Goal: Information Seeking & Learning: Learn about a topic

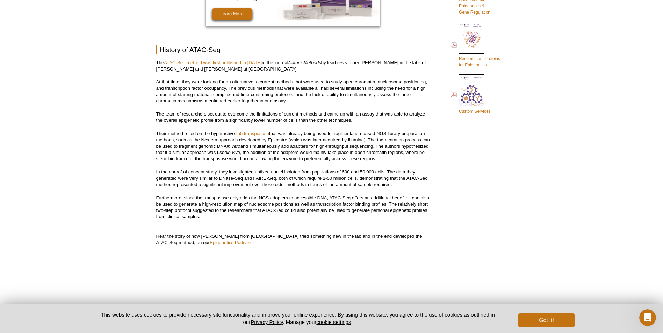
scroll to position [461, 0]
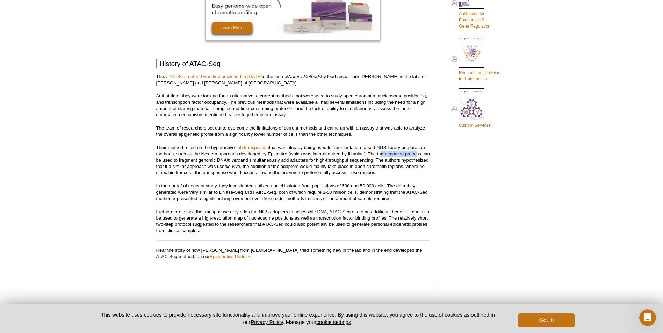
drag, startPoint x: 379, startPoint y: 156, endPoint x: 414, endPoint y: 155, distance: 35.3
click at [414, 155] on p "Their method relied on the hyperactive Tn5 transposase that was already being u…" at bounding box center [293, 160] width 274 height 31
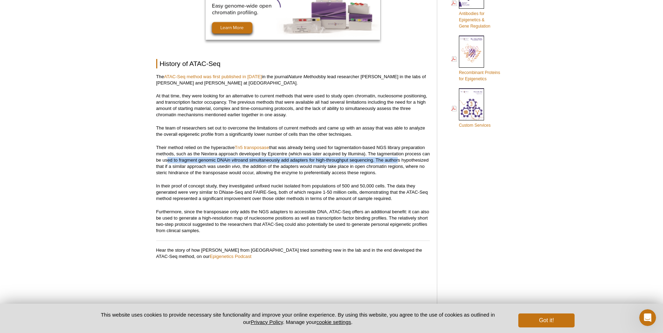
drag, startPoint x: 173, startPoint y: 161, endPoint x: 406, endPoint y: 161, distance: 233.3
click at [406, 161] on p "Their method relied on the hyperactive Tn5 transposase that was already being u…" at bounding box center [293, 160] width 274 height 31
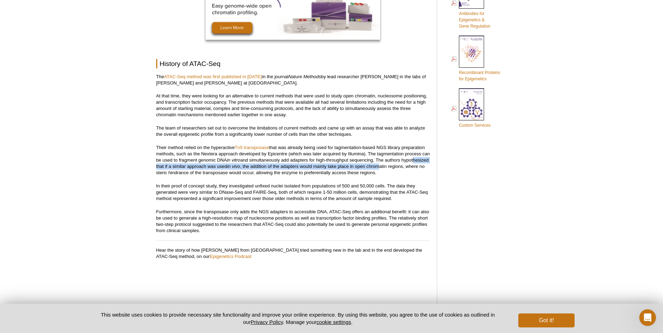
drag, startPoint x: 166, startPoint y: 167, endPoint x: 409, endPoint y: 165, distance: 243.1
click at [409, 165] on p "Their method relied on the hyperactive Tn5 transposase that was already being u…" at bounding box center [293, 160] width 274 height 31
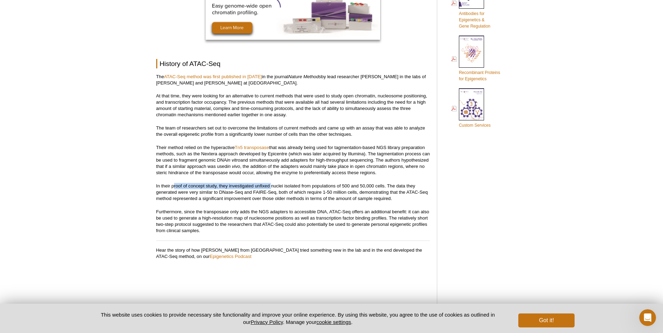
drag, startPoint x: 173, startPoint y: 184, endPoint x: 271, endPoint y: 188, distance: 97.9
click at [271, 188] on p "In their proof of concept study, they investigated unfixed nuclei isolated from…" at bounding box center [293, 192] width 274 height 19
drag, startPoint x: 271, startPoint y: 188, endPoint x: 306, endPoint y: 190, distance: 35.0
click at [306, 190] on p "In their proof of concept study, they investigated unfixed nuclei isolated from…" at bounding box center [293, 192] width 274 height 19
drag, startPoint x: 224, startPoint y: 193, endPoint x: 277, endPoint y: 194, distance: 53.1
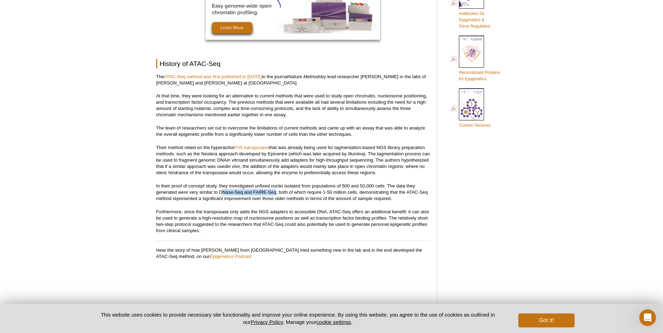
click at [277, 194] on p "In their proof of concept study, they investigated unfixed nuclei isolated from…" at bounding box center [293, 192] width 274 height 19
drag, startPoint x: 277, startPoint y: 194, endPoint x: 327, endPoint y: 202, distance: 51.0
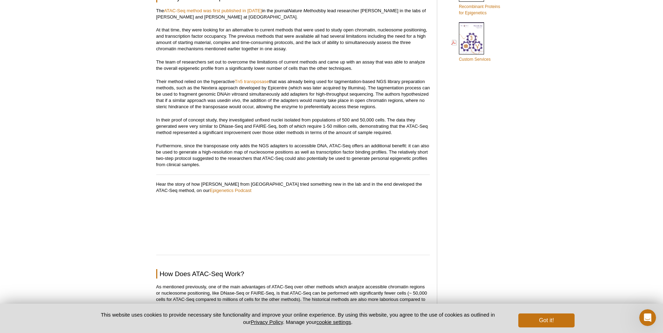
scroll to position [531, 0]
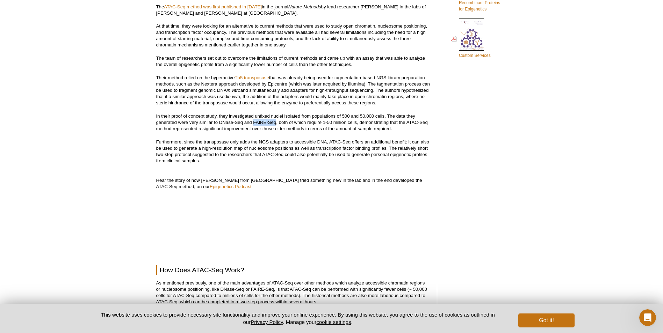
drag, startPoint x: 253, startPoint y: 122, endPoint x: 275, endPoint y: 122, distance: 22.0
click at [275, 122] on p "In their proof of concept study, they investigated unfixed nuclei isolated from…" at bounding box center [293, 122] width 274 height 19
copy p "FAIRE-Seq"
